Goal: Navigation & Orientation: Find specific page/section

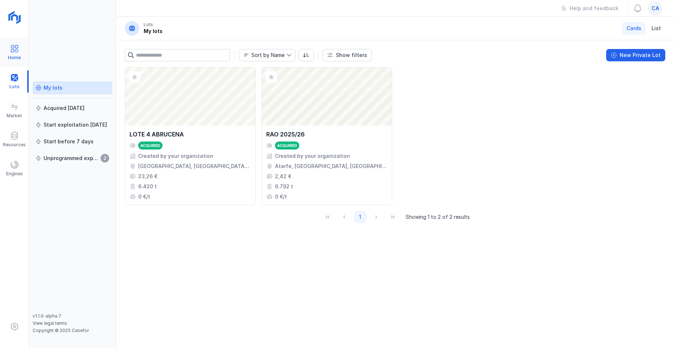
click at [12, 50] on span at bounding box center [14, 48] width 9 height 9
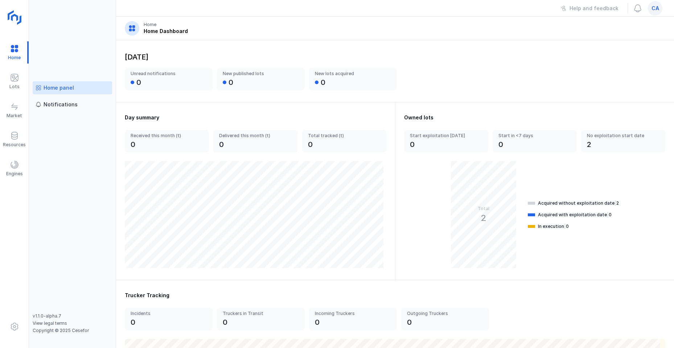
click at [16, 18] on img at bounding box center [15, 18] width 18 height 18
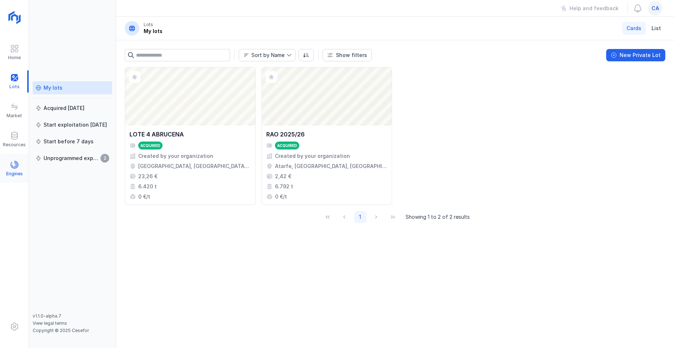
click at [14, 166] on span at bounding box center [14, 164] width 9 height 9
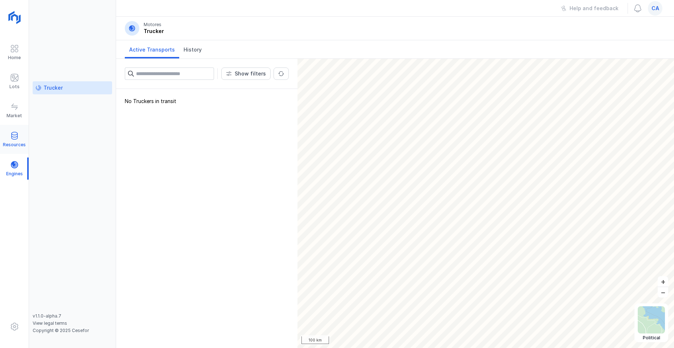
click at [12, 138] on span at bounding box center [14, 135] width 9 height 9
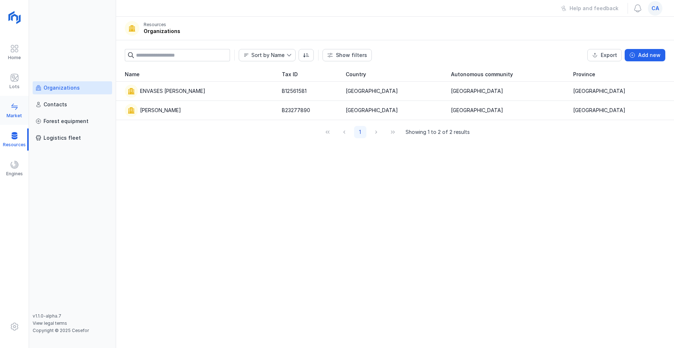
click at [11, 108] on span at bounding box center [14, 106] width 9 height 9
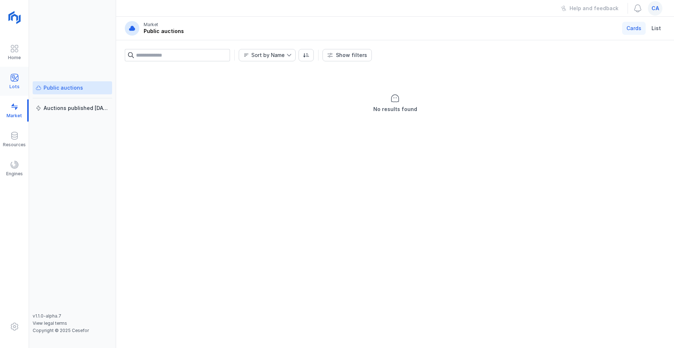
click at [12, 80] on span at bounding box center [14, 77] width 9 height 9
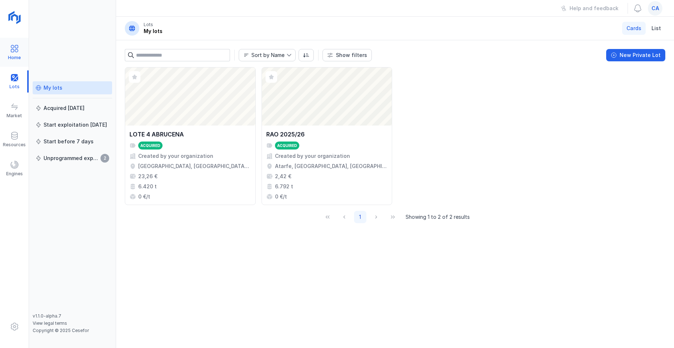
click at [10, 51] on span at bounding box center [14, 48] width 9 height 9
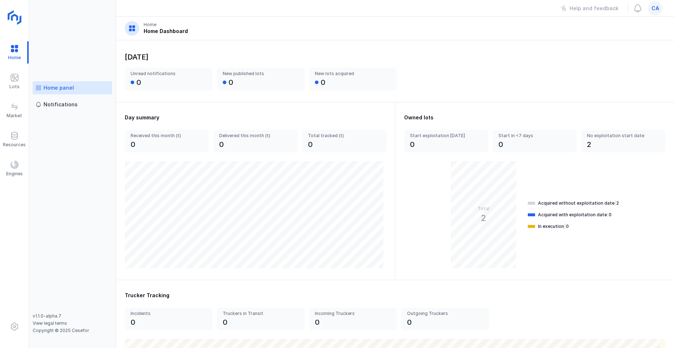
click at [13, 17] on img at bounding box center [15, 18] width 18 height 18
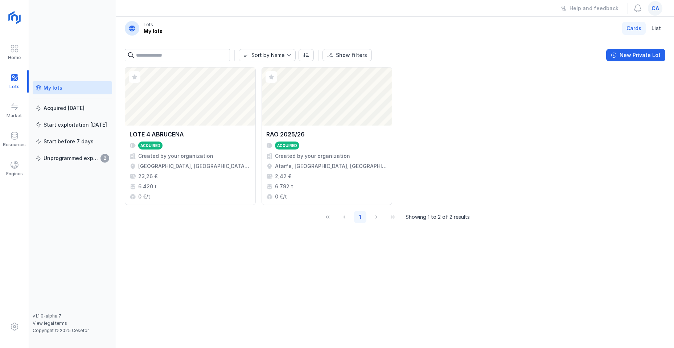
click at [655, 9] on span "ca" at bounding box center [655, 8] width 8 height 7
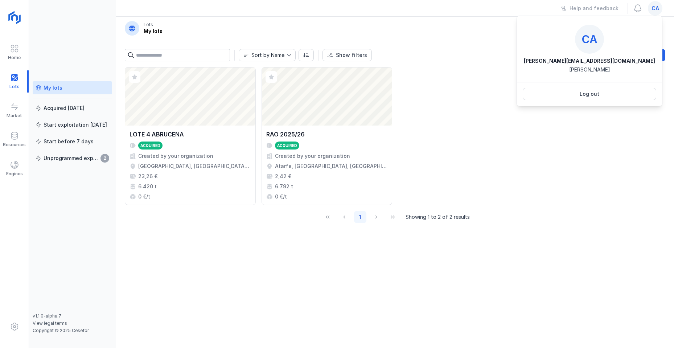
click at [613, 124] on div "Abrir lote LOTE 4 ABRUCENA Acquired Created by your organization [GEOGRAPHIC_DA…" at bounding box center [395, 136] width 540 height 138
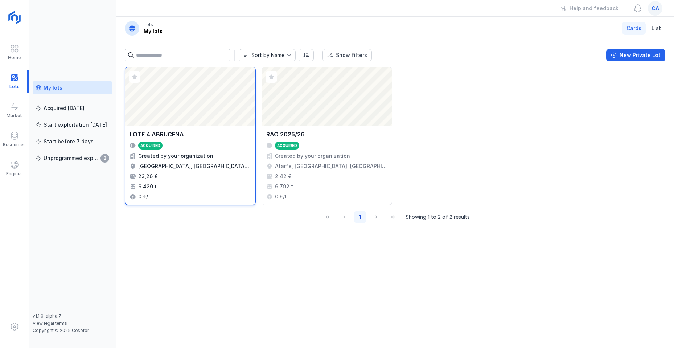
click at [165, 109] on div "Abrir lote" at bounding box center [190, 96] width 130 height 58
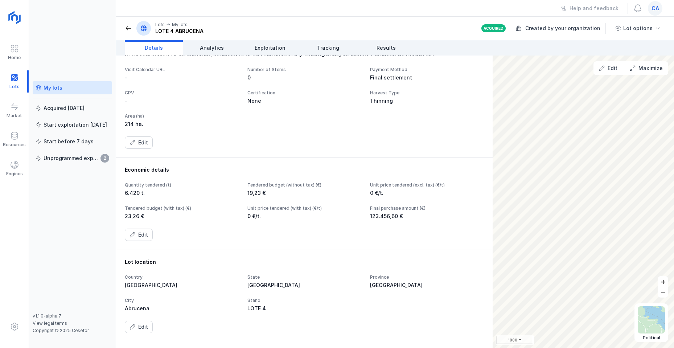
scroll to position [73, 0]
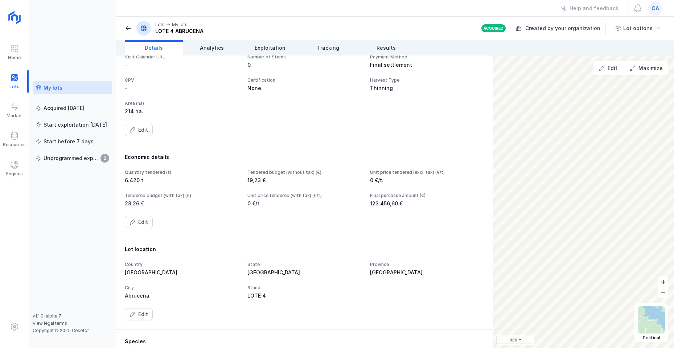
click at [138, 173] on div "Quantity tendered (t)" at bounding box center [182, 172] width 114 height 6
click at [139, 222] on div "Edit" at bounding box center [143, 221] width 10 height 7
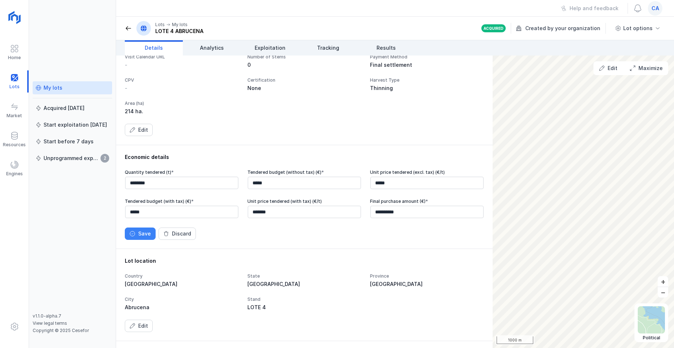
click at [143, 233] on div "Save" at bounding box center [144, 233] width 13 height 7
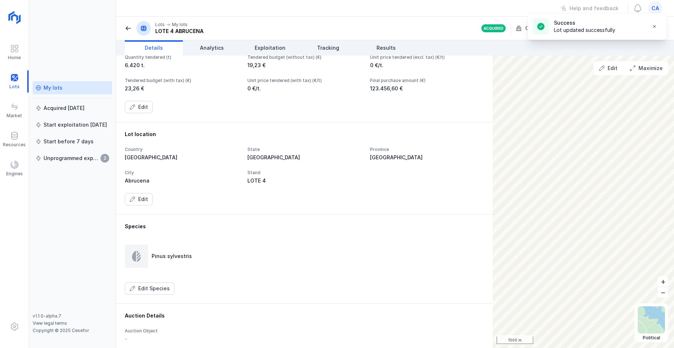
scroll to position [218, 0]
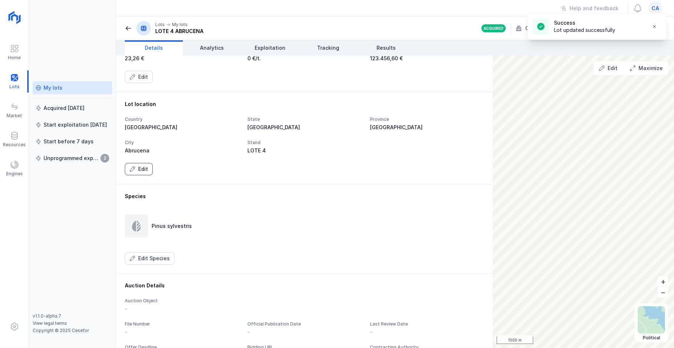
click at [136, 169] on button "Edit" at bounding box center [139, 169] width 28 height 12
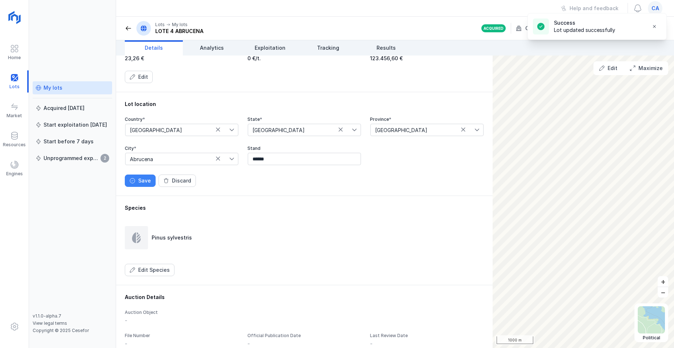
click at [140, 180] on div "Save" at bounding box center [144, 180] width 13 height 7
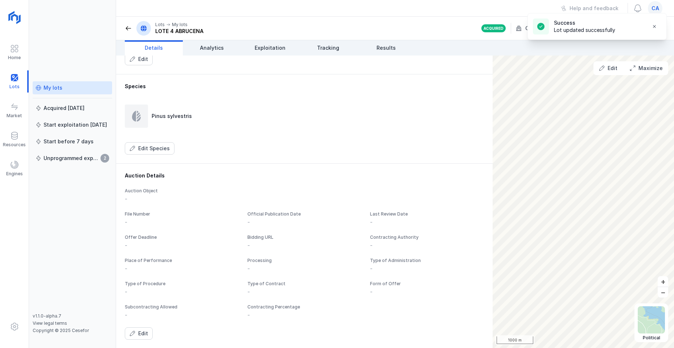
scroll to position [328, 0]
click at [15, 327] on span at bounding box center [14, 326] width 9 height 9
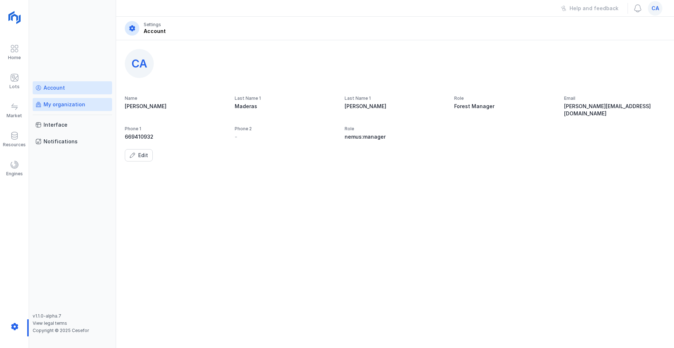
click at [55, 103] on div "My organization" at bounding box center [65, 104] width 42 height 7
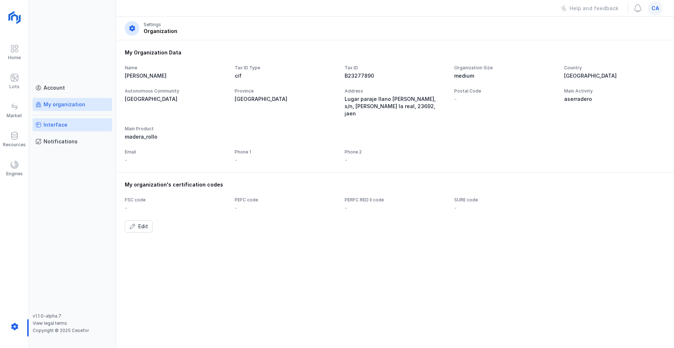
click at [58, 124] on div "Interface" at bounding box center [56, 124] width 24 height 7
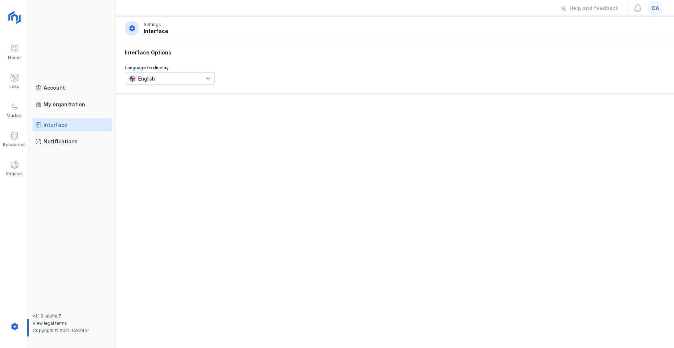
click at [205, 78] on span "English" at bounding box center [165, 79] width 80 height 12
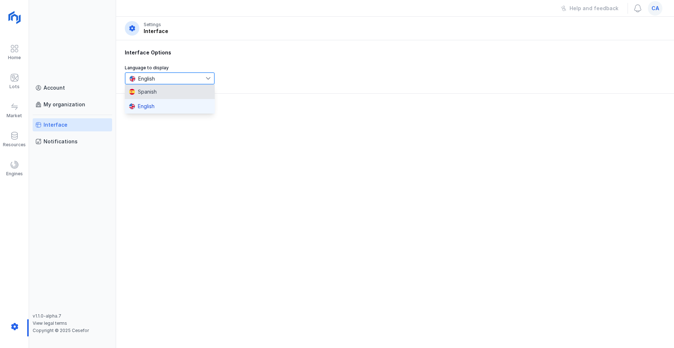
click at [154, 94] on div "Spanish" at bounding box center [143, 92] width 28 height 6
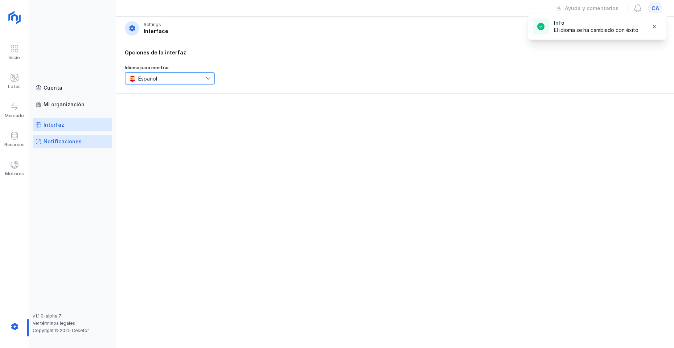
click at [62, 140] on div "Notificaciones" at bounding box center [63, 141] width 38 height 7
click at [59, 124] on div "Interfaz" at bounding box center [54, 124] width 21 height 7
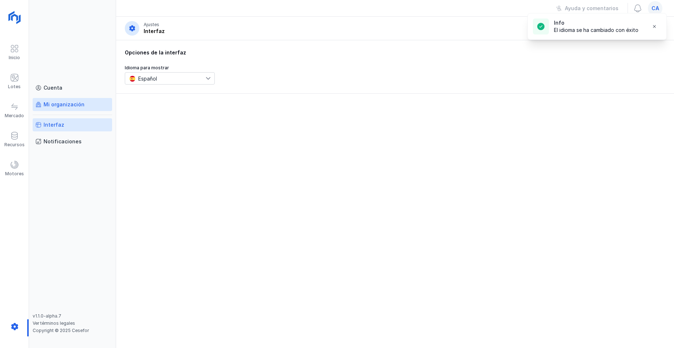
click at [62, 100] on link "Mi organización" at bounding box center [72, 104] width 79 height 13
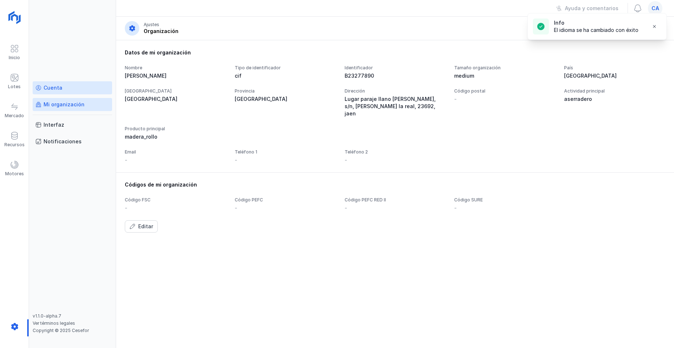
click at [53, 85] on div "Cuenta" at bounding box center [53, 87] width 19 height 7
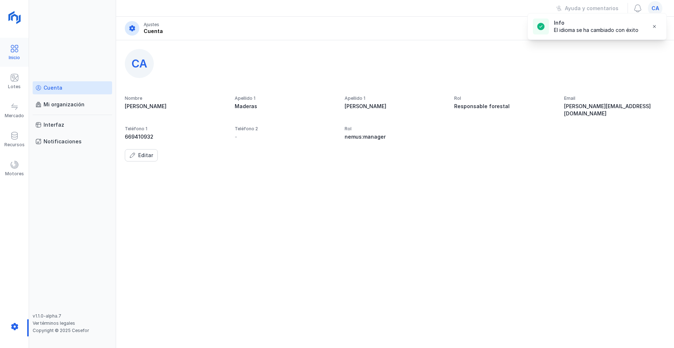
click at [13, 53] on div at bounding box center [14, 49] width 9 height 11
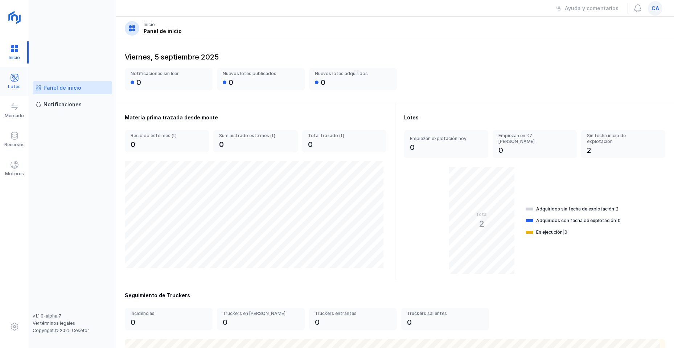
click at [13, 80] on span at bounding box center [14, 77] width 9 height 9
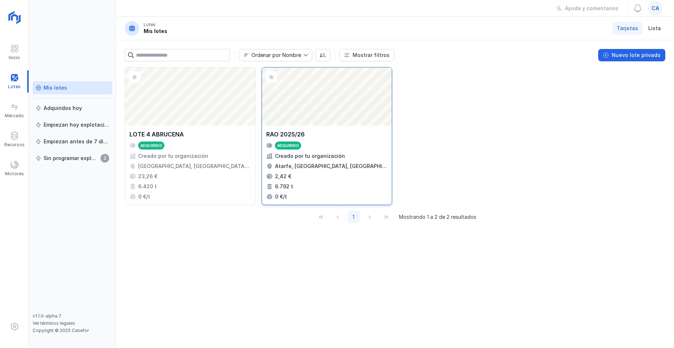
click at [315, 100] on div "Abrir lote" at bounding box center [327, 96] width 130 height 58
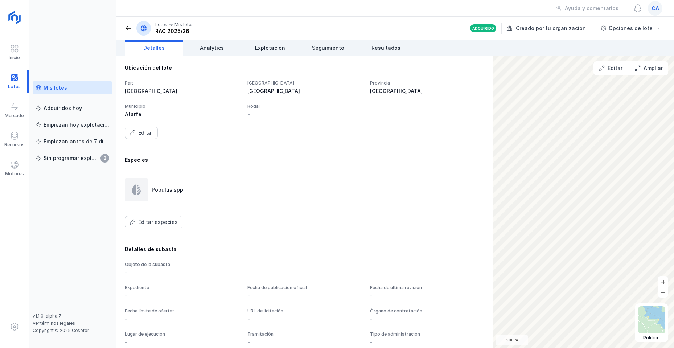
scroll to position [290, 0]
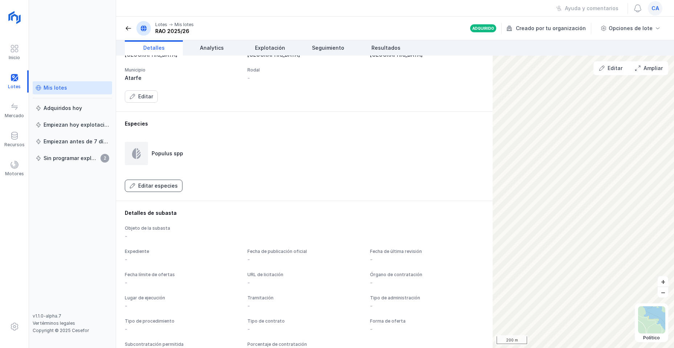
click at [155, 185] on div "Editar especies" at bounding box center [158, 185] width 40 height 7
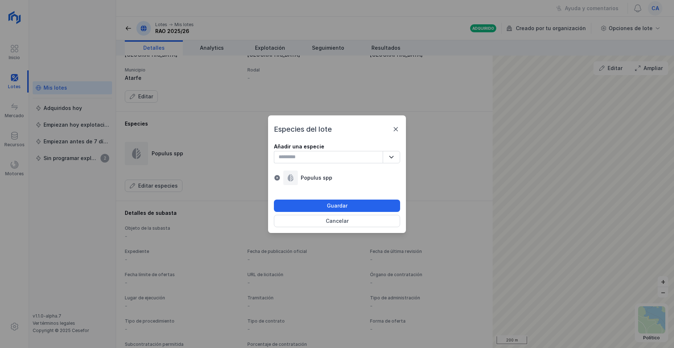
click at [393, 126] on span at bounding box center [395, 129] width 9 height 9
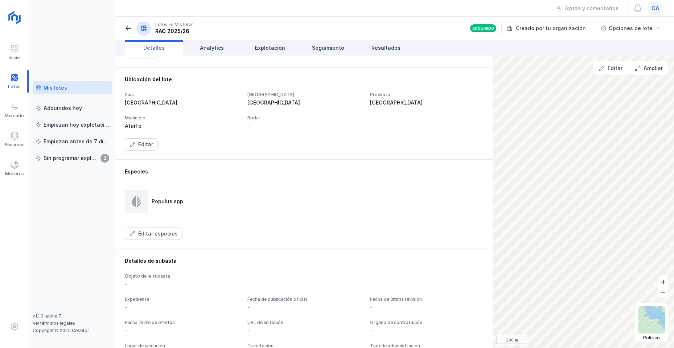
scroll to position [219, 0]
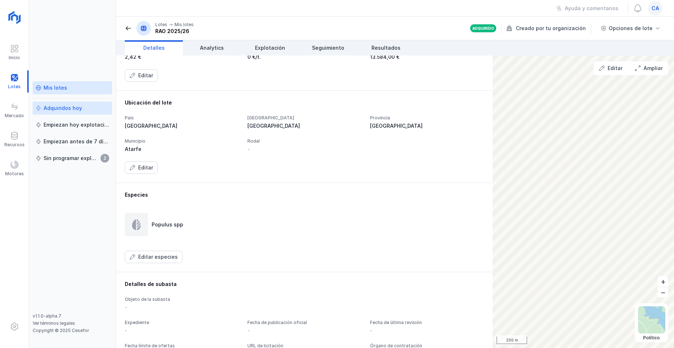
click at [63, 108] on div "Adquiridos hoy" at bounding box center [63, 107] width 38 height 7
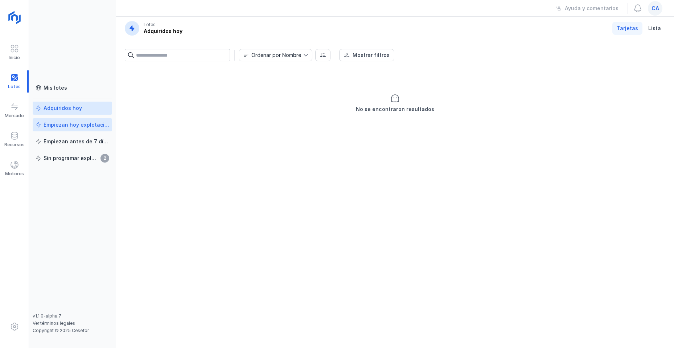
click at [59, 125] on div "Empiezan hoy explotación" at bounding box center [77, 124] width 66 height 7
click at [62, 142] on div "Empiezan antes de 7 días" at bounding box center [77, 141] width 66 height 7
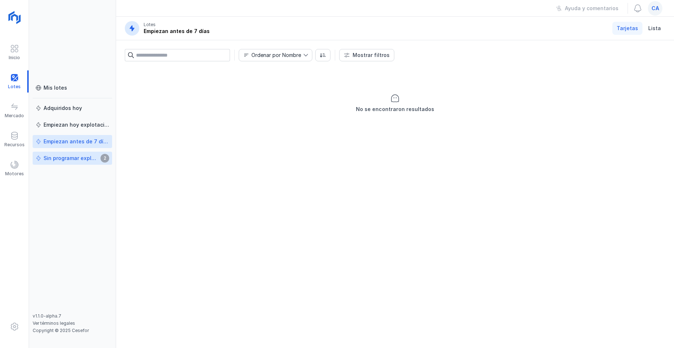
click at [59, 158] on div "Sin programar explotación" at bounding box center [71, 157] width 55 height 7
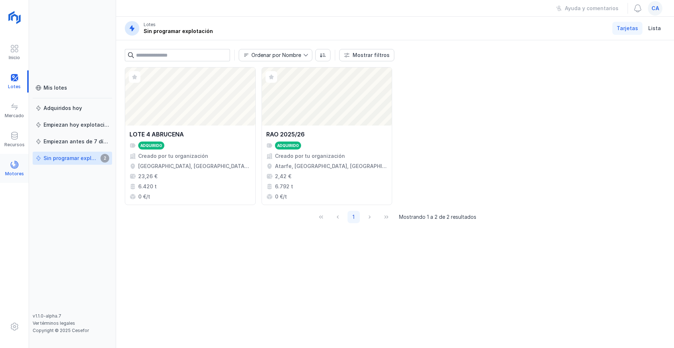
click at [13, 165] on span at bounding box center [14, 164] width 9 height 9
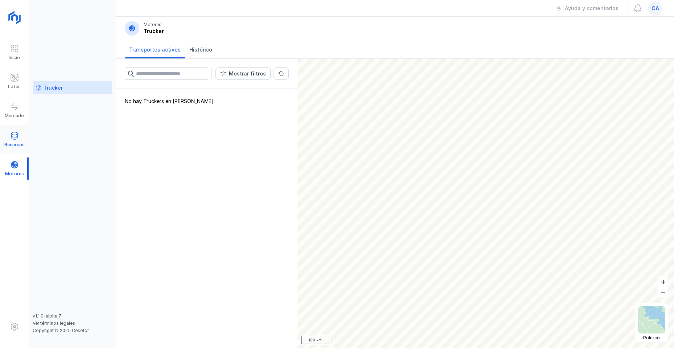
click at [15, 138] on span at bounding box center [14, 135] width 9 height 9
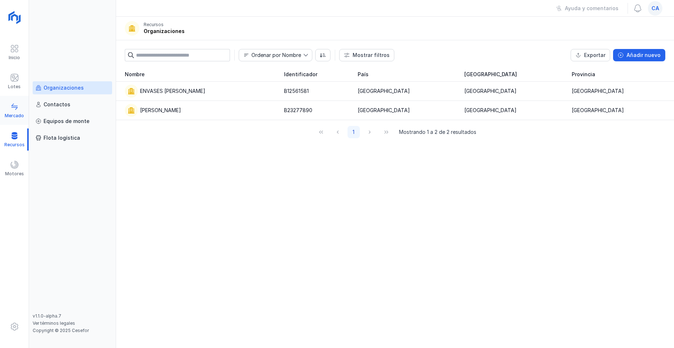
click at [15, 110] on span at bounding box center [14, 106] width 9 height 9
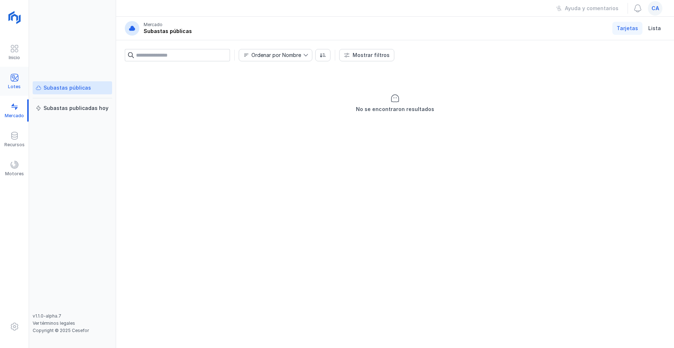
click at [10, 81] on span at bounding box center [14, 77] width 9 height 9
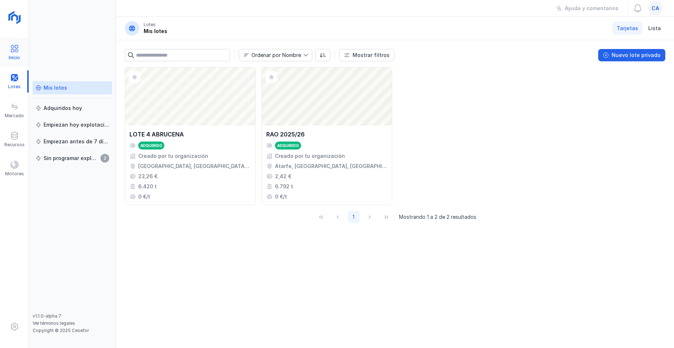
click at [13, 50] on span at bounding box center [14, 48] width 9 height 9
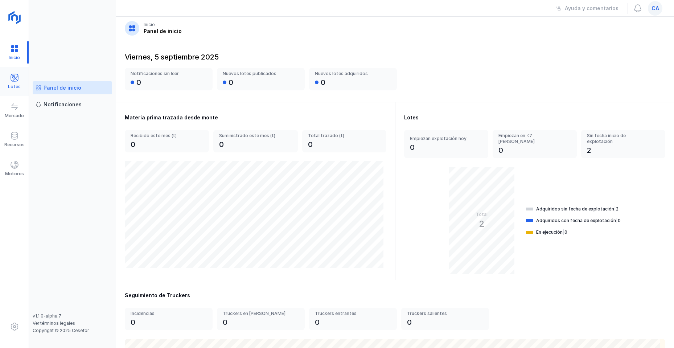
click at [13, 77] on span at bounding box center [14, 77] width 9 height 9
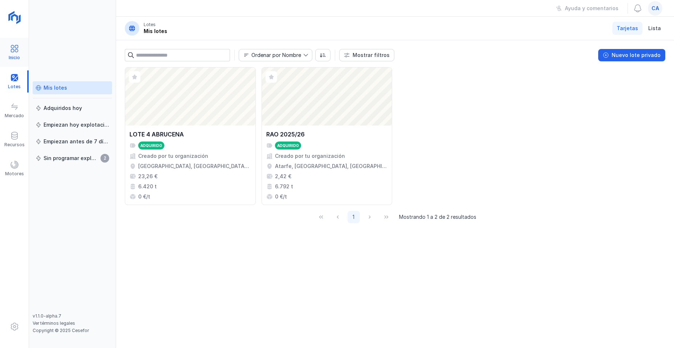
click at [12, 52] on span at bounding box center [14, 48] width 9 height 9
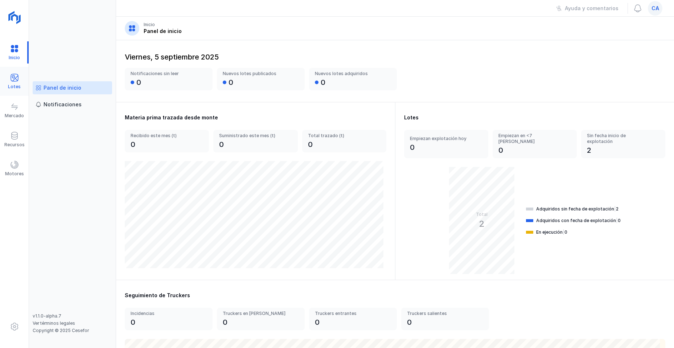
click at [8, 80] on div "Lotes" at bounding box center [14, 81] width 29 height 22
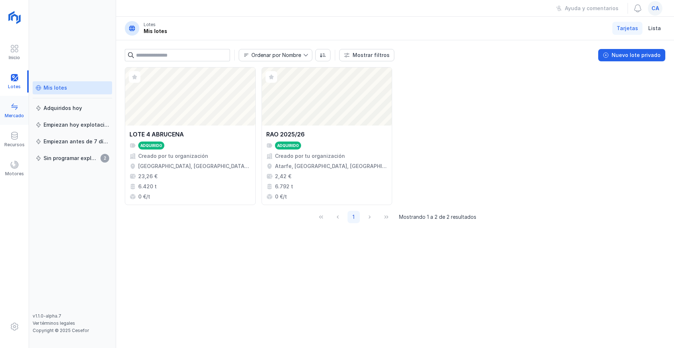
click at [12, 108] on span at bounding box center [14, 106] width 9 height 9
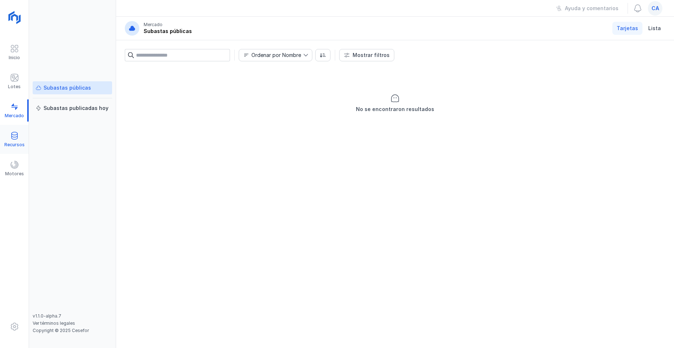
click at [12, 137] on span at bounding box center [14, 135] width 9 height 9
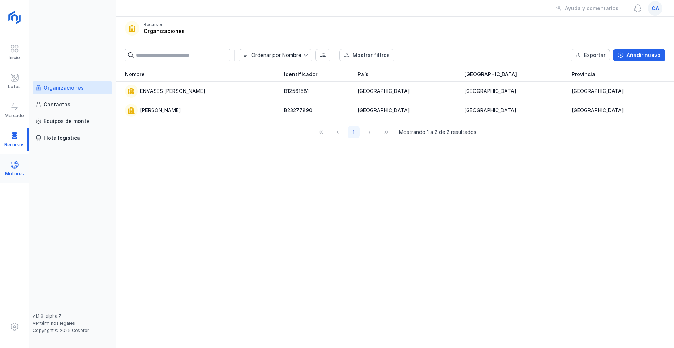
click at [13, 166] on span at bounding box center [14, 164] width 9 height 9
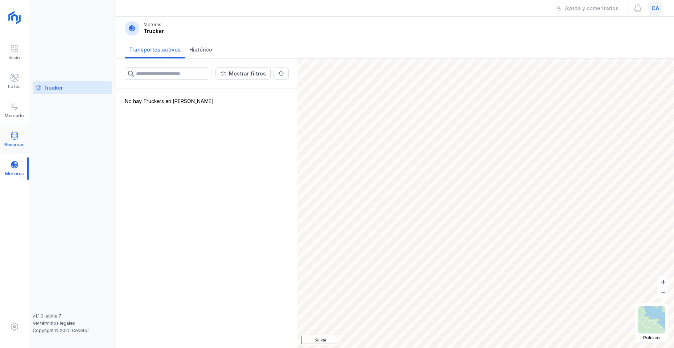
click at [7, 137] on div "Recursos" at bounding box center [14, 139] width 29 height 22
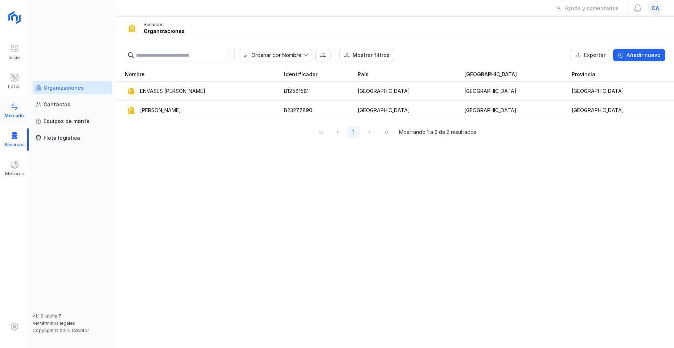
click at [12, 111] on div at bounding box center [14, 107] width 9 height 11
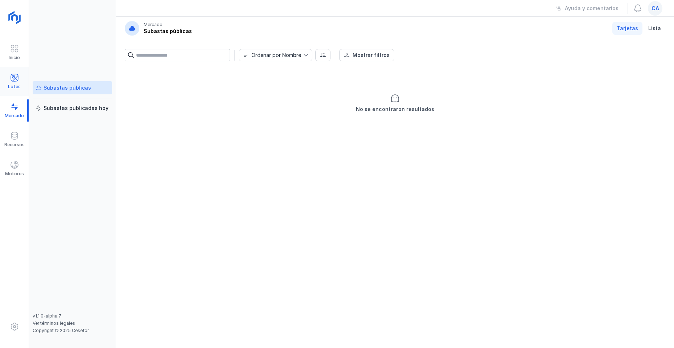
click at [12, 80] on span at bounding box center [14, 77] width 9 height 9
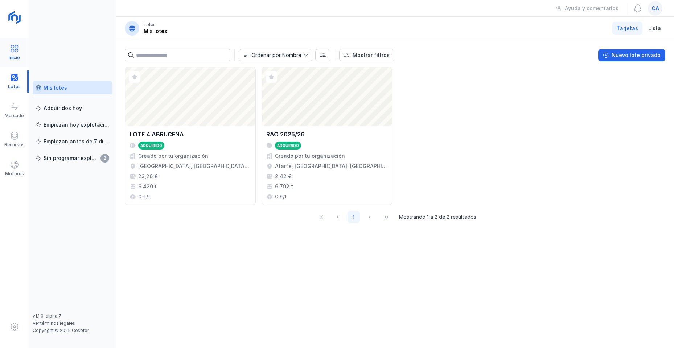
click at [14, 49] on span at bounding box center [14, 48] width 9 height 9
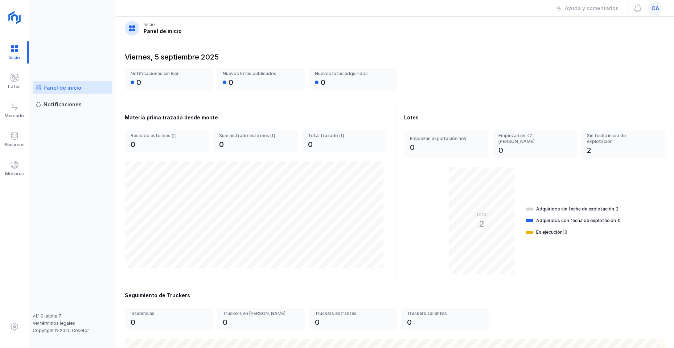
click at [653, 6] on span "ca" at bounding box center [655, 8] width 8 height 7
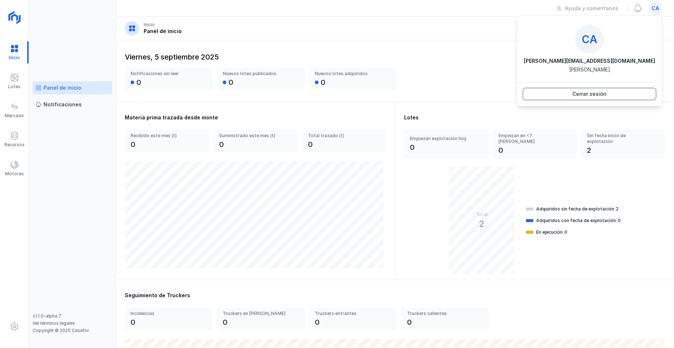
click at [590, 94] on div "Cerrar sesión" at bounding box center [589, 93] width 34 height 7
